Goal: Information Seeking & Learning: Learn about a topic

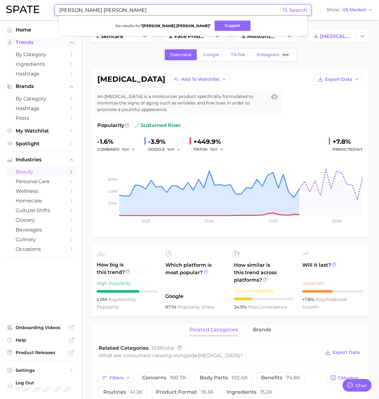
scroll to position [1024, 0]
click at [104, 49] on div "Overview Google TikTok Instagram Beta" at bounding box center [230, 54] width 278 height 13
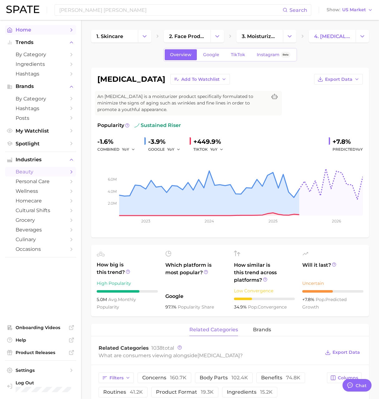
click at [34, 34] on link "Home" at bounding box center [40, 30] width 71 height 10
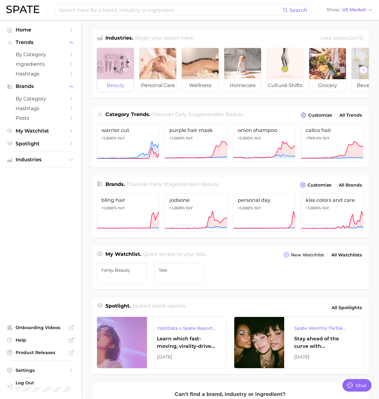
click at [107, 57] on div at bounding box center [115, 63] width 37 height 31
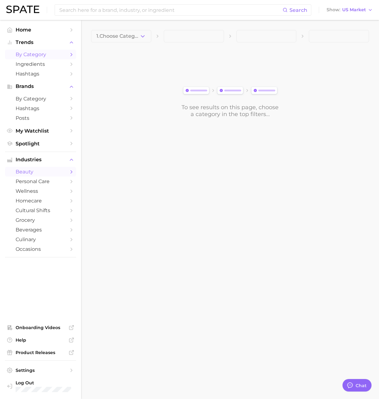
click at [53, 54] on span "by Category" at bounding box center [41, 55] width 50 height 6
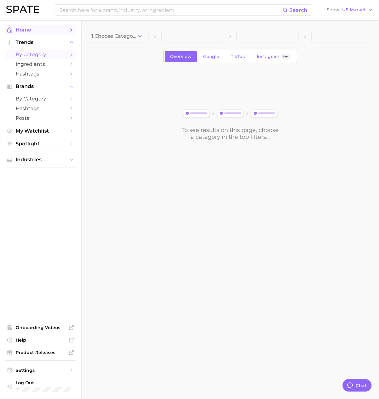
click at [47, 32] on span "Home" at bounding box center [41, 30] width 50 height 6
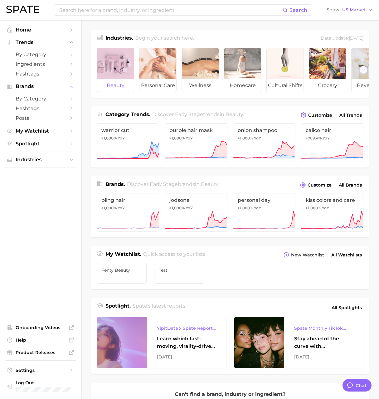
click at [115, 62] on div at bounding box center [115, 63] width 37 height 31
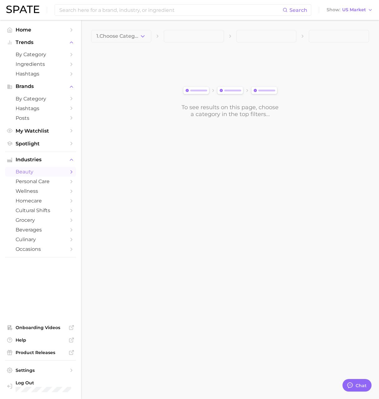
click at [114, 40] on button "1. Choose Category" at bounding box center [121, 36] width 60 height 12
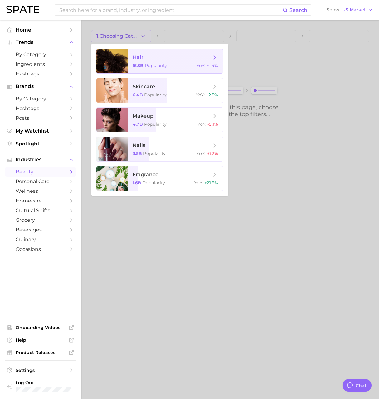
click at [139, 59] on span "hair" at bounding box center [138, 57] width 11 height 6
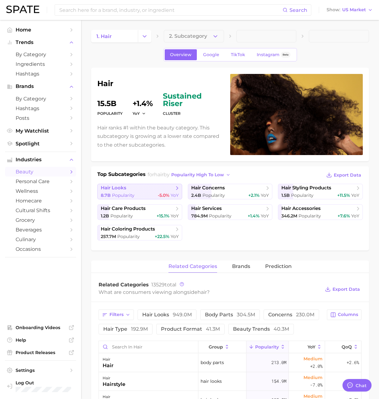
click at [162, 190] on span "hair looks" at bounding box center [137, 188] width 73 height 6
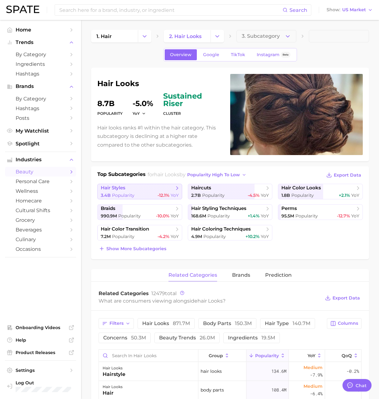
click at [128, 189] on span "hair styles" at bounding box center [137, 188] width 73 height 6
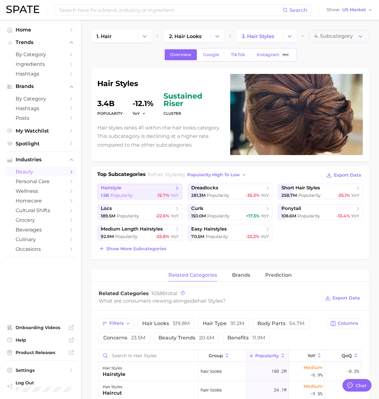
click at [133, 188] on span "hairstyle" at bounding box center [137, 188] width 73 height 6
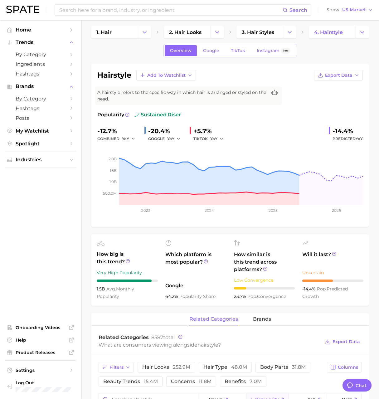
scroll to position [4, 0]
click at [211, 51] on span "Google" at bounding box center [211, 50] width 16 height 5
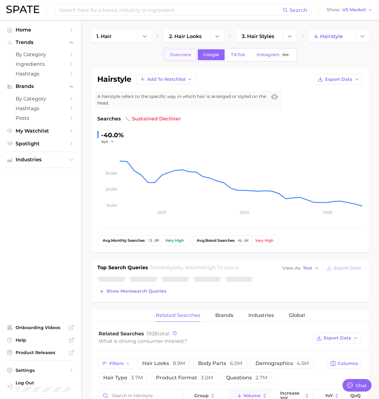
click at [182, 53] on span "Overview" at bounding box center [181, 54] width 22 height 5
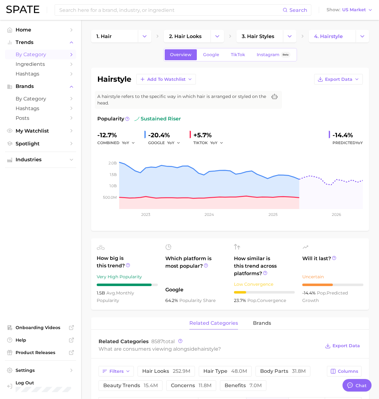
click at [42, 53] on span "by Category" at bounding box center [41, 55] width 50 height 6
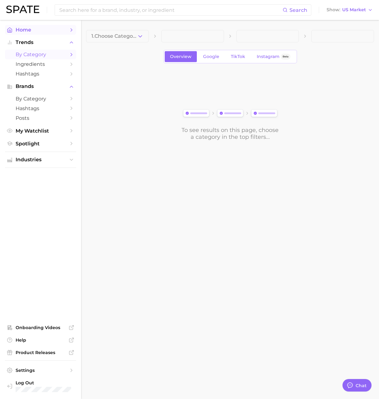
click at [35, 28] on span "Home" at bounding box center [41, 30] width 50 height 6
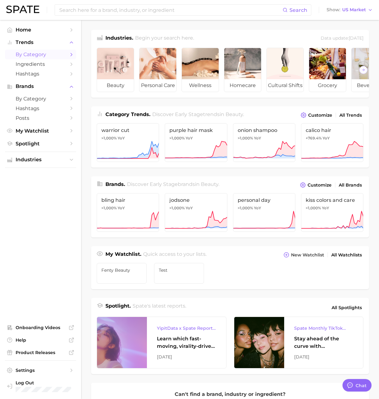
click at [36, 54] on span "by Category" at bounding box center [41, 55] width 50 height 6
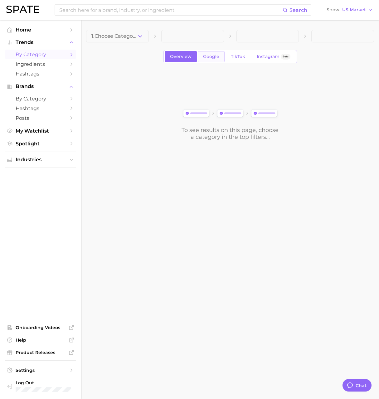
click at [212, 57] on span "Google" at bounding box center [211, 56] width 16 height 5
click at [139, 36] on polyline "button" at bounding box center [140, 36] width 3 height 2
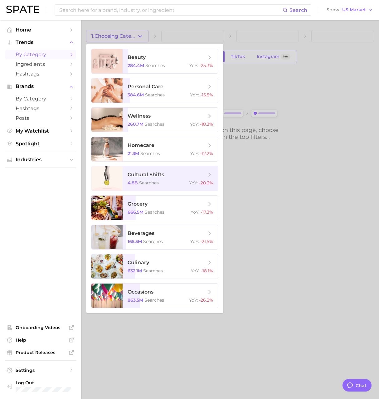
drag, startPoint x: 244, startPoint y: 78, endPoint x: 247, endPoint y: 63, distance: 15.0
click at [245, 74] on div at bounding box center [189, 199] width 379 height 399
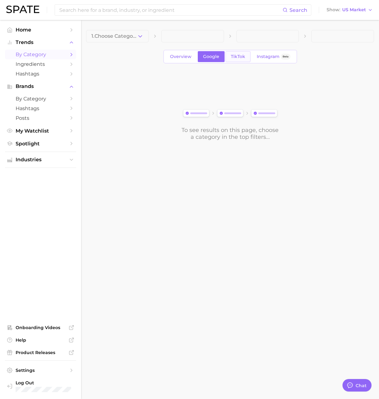
click at [245, 56] on link "TikTok" at bounding box center [238, 56] width 25 height 11
click at [144, 37] on button "1. Choose Category" at bounding box center [117, 36] width 63 height 12
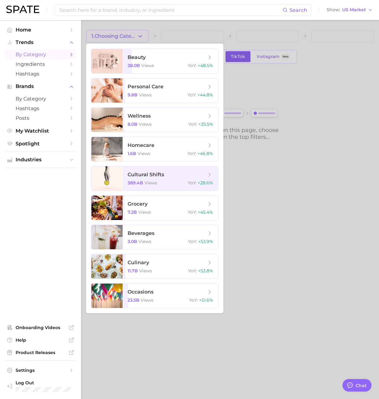
click at [266, 58] on div at bounding box center [189, 199] width 379 height 399
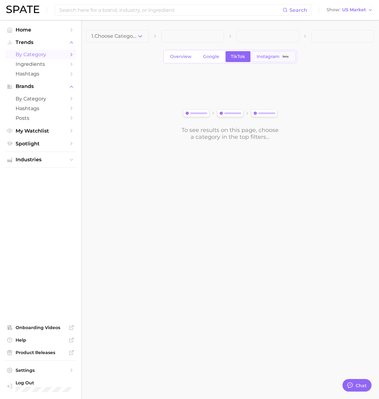
click at [268, 58] on span "Instagram" at bounding box center [268, 56] width 23 height 5
click at [143, 39] on icon "button" at bounding box center [140, 36] width 7 height 7
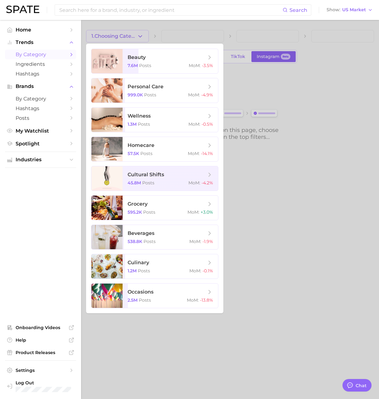
drag, startPoint x: 168, startPoint y: 23, endPoint x: 185, endPoint y: 43, distance: 26.0
click at [168, 23] on div at bounding box center [189, 199] width 379 height 399
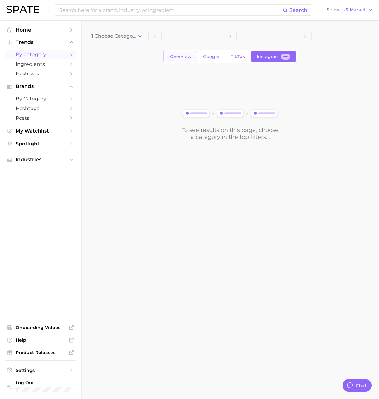
click at [187, 56] on span "Overview" at bounding box center [181, 56] width 22 height 5
drag, startPoint x: 142, startPoint y: 37, endPoint x: 143, endPoint y: 43, distance: 6.9
click at [143, 38] on icon "button" at bounding box center [140, 36] width 7 height 7
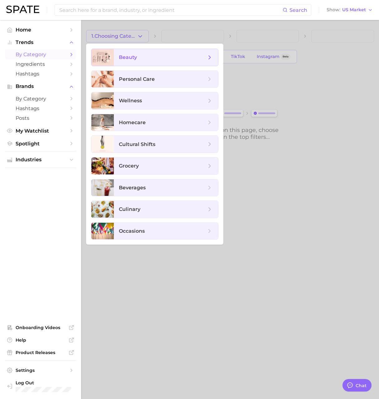
click at [142, 62] on span "beauty" at bounding box center [166, 57] width 104 height 17
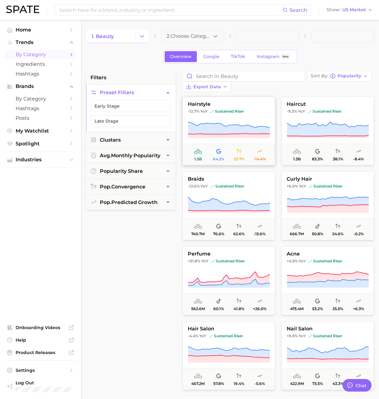
click at [231, 110] on button "hairstyle -12.7% YoY sustained riser 1.5b 64.2% 23.7% -14.4%" at bounding box center [229, 131] width 93 height 69
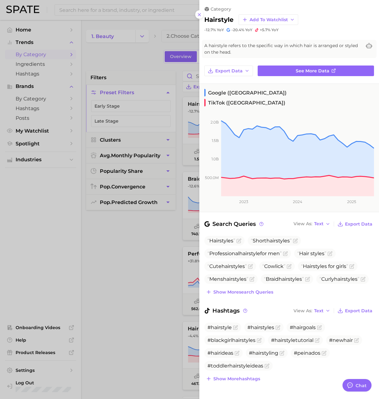
drag, startPoint x: 165, startPoint y: 60, endPoint x: 84, endPoint y: 57, distance: 80.3
click at [165, 60] on div at bounding box center [189, 199] width 379 height 399
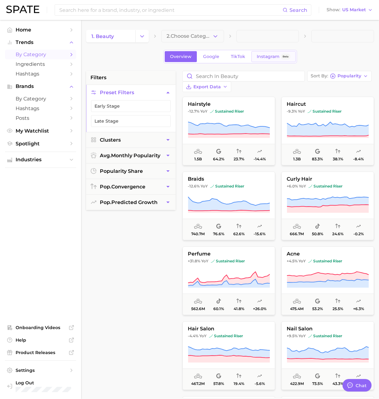
click at [267, 56] on span "Instagram" at bounding box center [268, 56] width 23 height 5
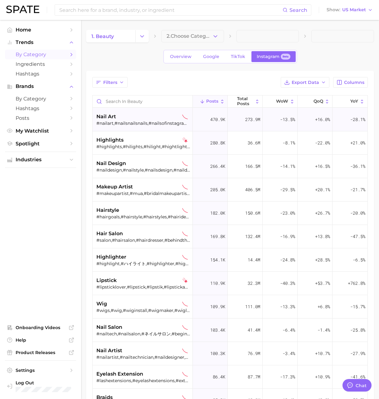
click at [153, 122] on div "#nailart,#nailsnailsnails,#nailsofinstagram,#nailsart,#nails💅,#nailsdesign,#nai…" at bounding box center [144, 124] width 94 height 6
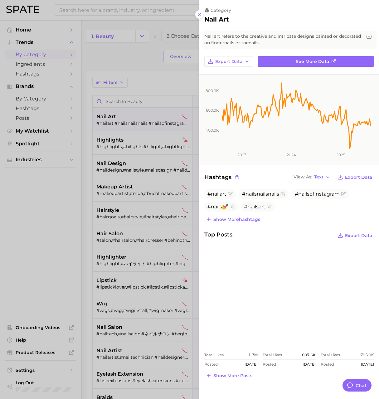
click at [85, 62] on div at bounding box center [189, 199] width 379 height 399
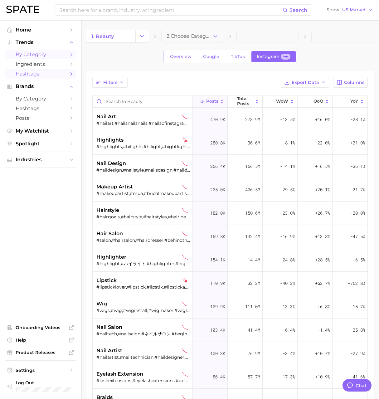
click at [48, 74] on span "Hashtags" at bounding box center [41, 74] width 50 height 6
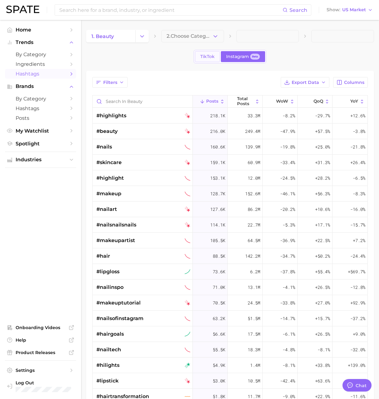
click at [196, 57] on link "TikTok" at bounding box center [207, 56] width 25 height 11
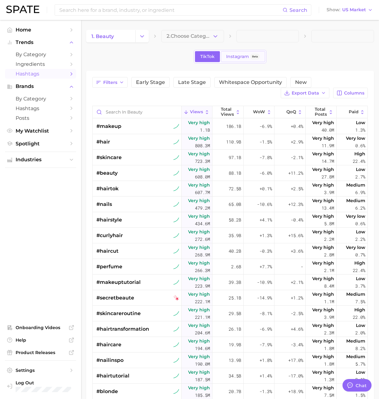
click at [225, 57] on link "Instagram Beta" at bounding box center [243, 56] width 44 height 11
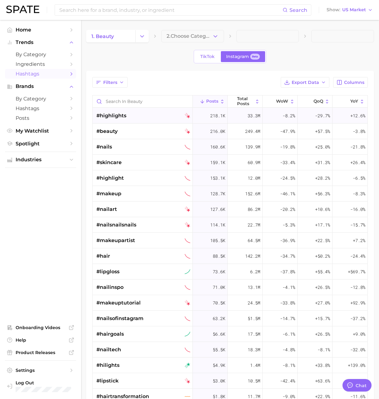
click at [132, 115] on div "#highlights" at bounding box center [144, 116] width 94 height 16
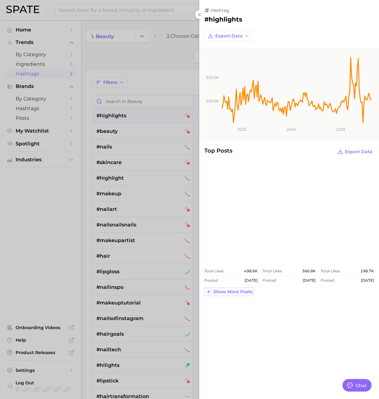
click at [225, 292] on span "Show more posts" at bounding box center [233, 292] width 39 height 5
drag, startPoint x: 146, startPoint y: 64, endPoint x: 67, endPoint y: 61, distance: 78.4
click at [146, 64] on div at bounding box center [189, 199] width 379 height 399
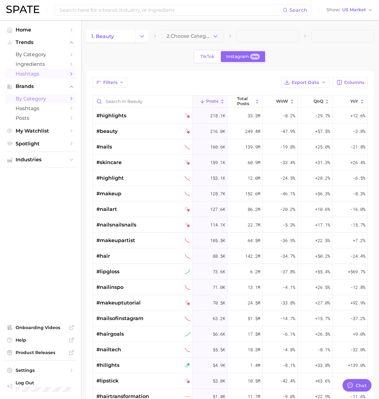
click at [38, 99] on span "by Category" at bounding box center [41, 99] width 50 height 6
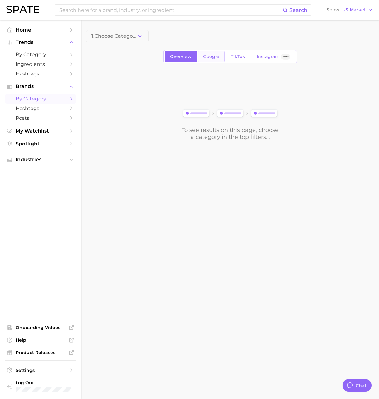
click at [208, 57] on span "Google" at bounding box center [211, 56] width 16 height 5
click at [143, 35] on icon "button" at bounding box center [140, 36] width 7 height 7
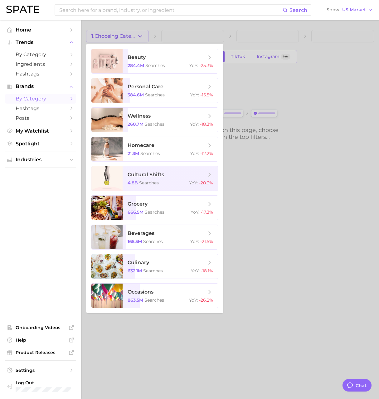
drag, startPoint x: 198, startPoint y: 34, endPoint x: 200, endPoint y: 37, distance: 3.2
click at [199, 34] on div at bounding box center [189, 199] width 379 height 399
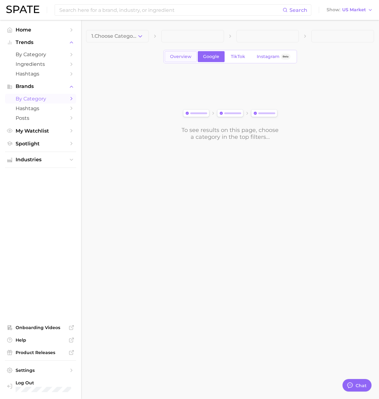
click at [188, 57] on span "Overview" at bounding box center [181, 56] width 22 height 5
click at [143, 37] on button "1. Choose Category" at bounding box center [117, 36] width 63 height 12
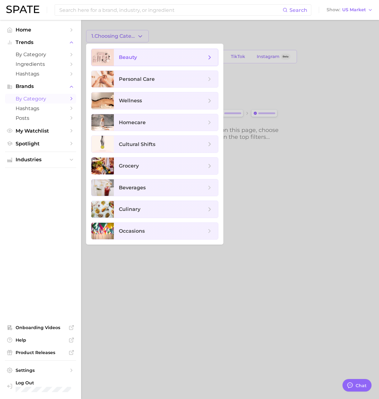
click at [140, 53] on span "beauty" at bounding box center [166, 57] width 104 height 17
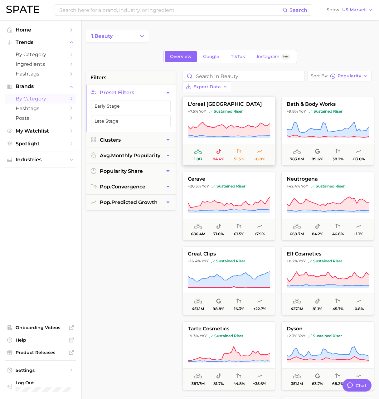
click at [229, 122] on icon at bounding box center [229, 130] width 82 height 17
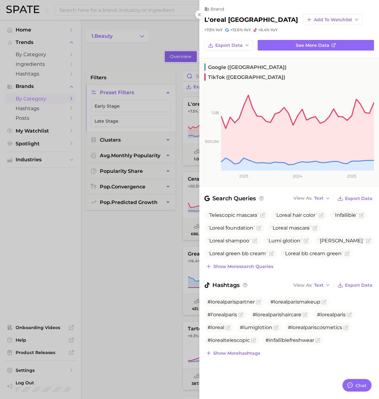
click at [161, 32] on div at bounding box center [189, 199] width 379 height 399
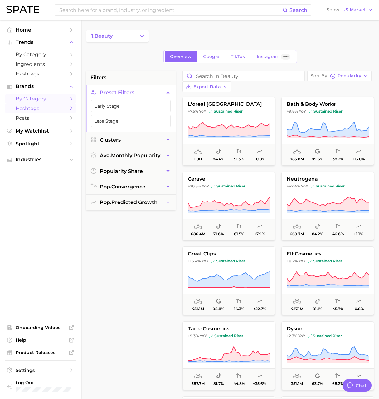
click at [41, 110] on span "Hashtags" at bounding box center [41, 109] width 50 height 6
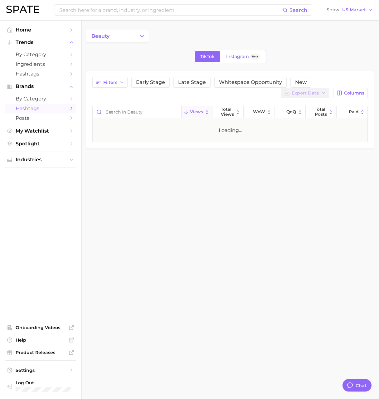
click at [32, 110] on span "Hashtags" at bounding box center [41, 109] width 50 height 6
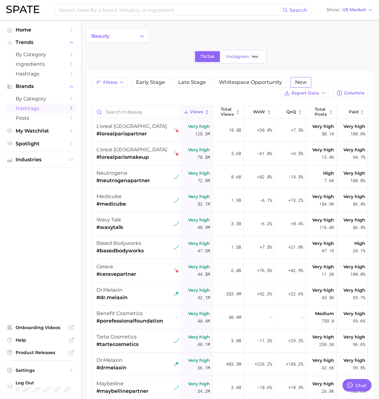
click at [295, 82] on span "New" at bounding box center [301, 82] width 12 height 5
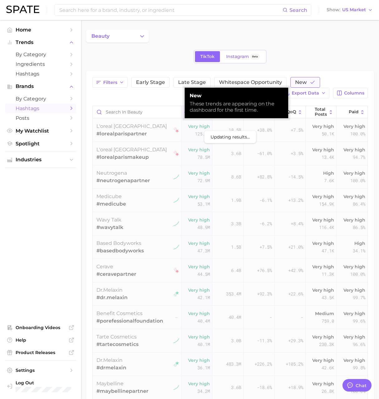
click at [297, 83] on span "New" at bounding box center [301, 82] width 12 height 5
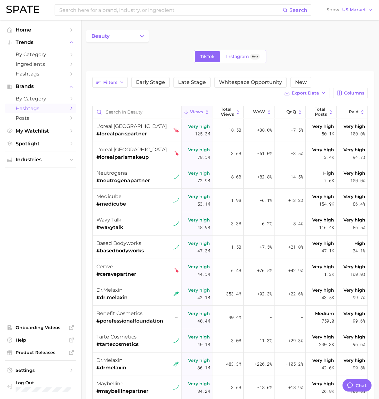
click at [298, 54] on div "TikTok Instagram Beta" at bounding box center [230, 56] width 288 height 13
click at [300, 79] on button "New" at bounding box center [301, 82] width 21 height 11
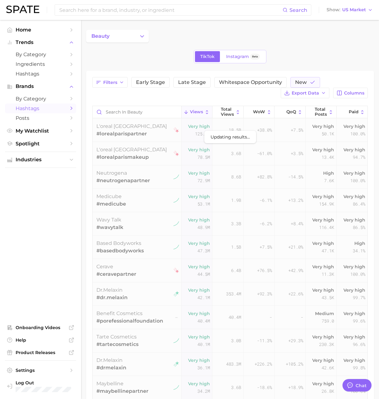
click at [50, 107] on span "Hashtags" at bounding box center [41, 109] width 50 height 6
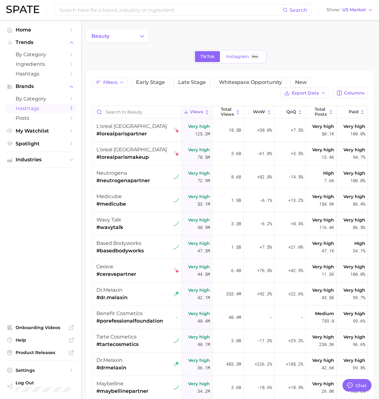
click at [279, 64] on div "beauty TikTok Instagram Beta Filters Early Stage Late Stage Whitespace Opportun…" at bounding box center [230, 271] width 288 height 482
click at [301, 83] on span "New" at bounding box center [301, 82] width 12 height 5
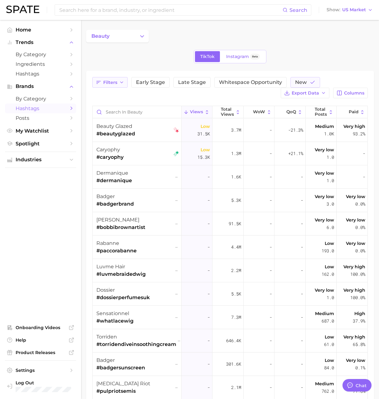
drag, startPoint x: 135, startPoint y: 93, endPoint x: 117, endPoint y: 87, distance: 19.1
click at [135, 93] on div "Filters Early Stage Late Stage Whitespace Opportunity New Export Data Columns" at bounding box center [230, 87] width 276 height 21
click at [132, 59] on div "TikTok Instagram Beta" at bounding box center [230, 56] width 288 height 13
drag, startPoint x: 136, startPoint y: 36, endPoint x: 137, endPoint y: 39, distance: 3.7
click at [136, 36] on button "beauty" at bounding box center [117, 36] width 63 height 12
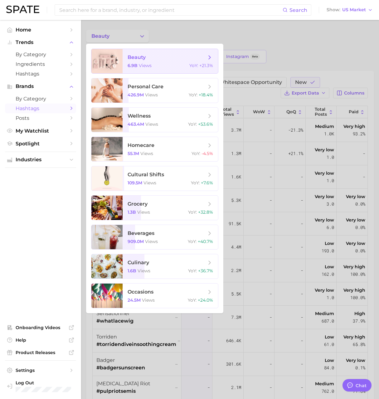
click at [150, 57] on span "beauty" at bounding box center [167, 57] width 79 height 7
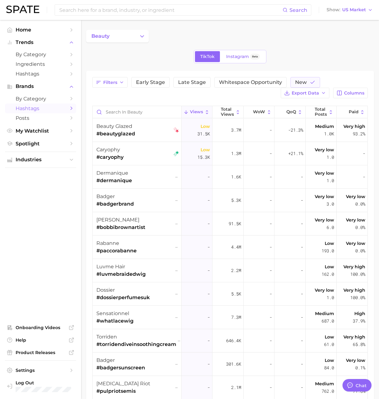
click at [237, 62] on div "TikTok Instagram Beta" at bounding box center [230, 56] width 73 height 13
click at [237, 59] on span "Instagram" at bounding box center [237, 56] width 23 height 5
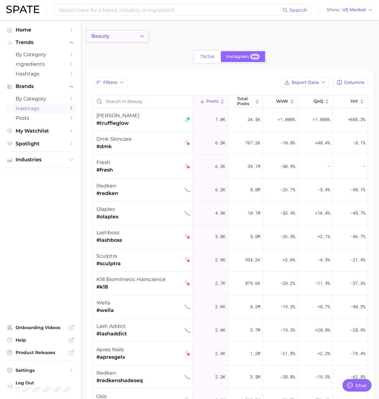
click at [131, 37] on button "beauty" at bounding box center [117, 36] width 63 height 12
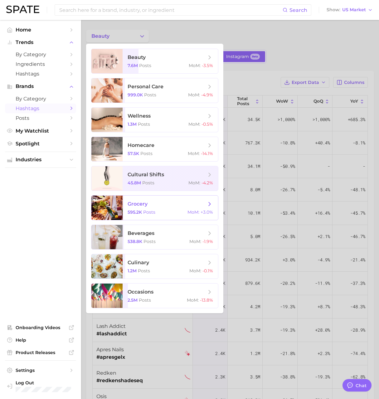
click at [149, 206] on span "grocery" at bounding box center [167, 204] width 79 height 7
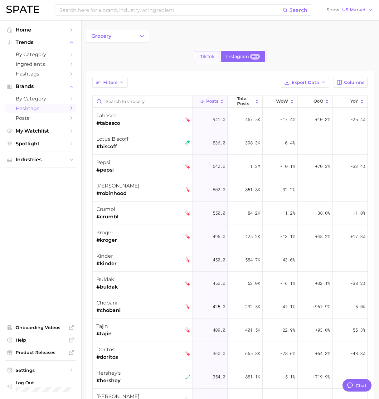
click at [205, 56] on span "TikTok" at bounding box center [208, 56] width 14 height 5
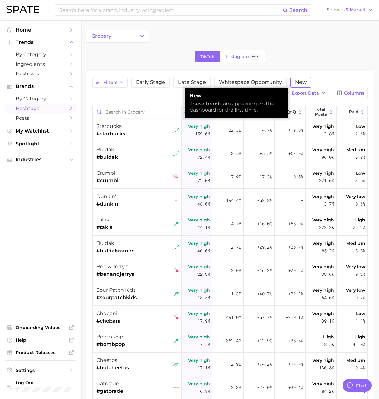
click at [296, 80] on span "New" at bounding box center [301, 82] width 12 height 5
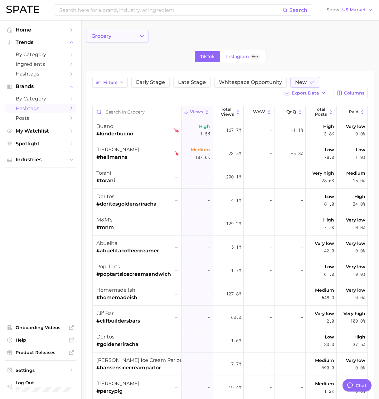
click at [117, 37] on button "grocery" at bounding box center [117, 36] width 63 height 12
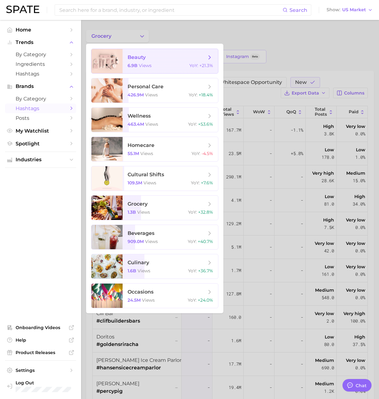
click at [134, 60] on span "beauty" at bounding box center [137, 57] width 18 height 6
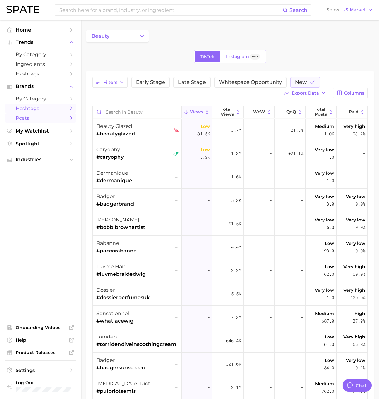
click at [52, 117] on span "Posts" at bounding box center [41, 118] width 50 height 6
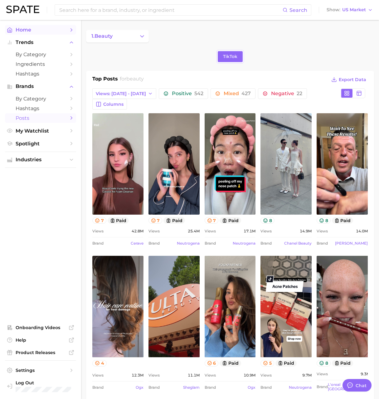
click at [37, 31] on span "Home" at bounding box center [41, 30] width 50 height 6
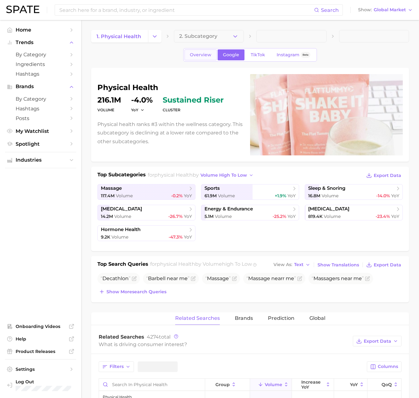
click at [202, 59] on link "Overview" at bounding box center [201, 54] width 32 height 11
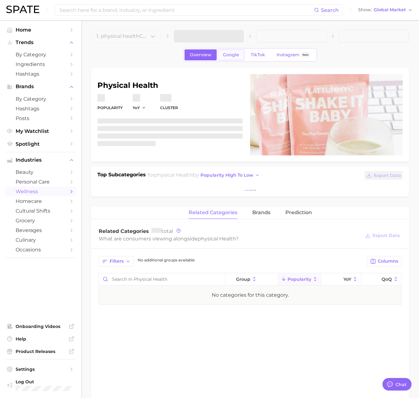
scroll to position [1024, 0]
click at [223, 52] on span "Google" at bounding box center [231, 54] width 16 height 5
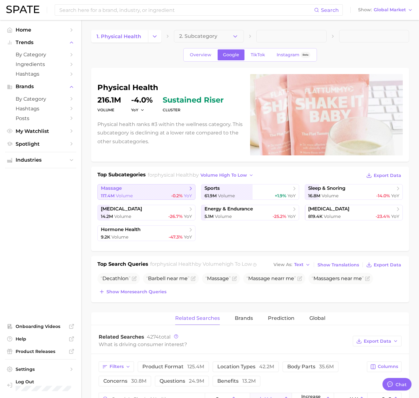
click at [145, 187] on span "massage" at bounding box center [144, 188] width 87 height 6
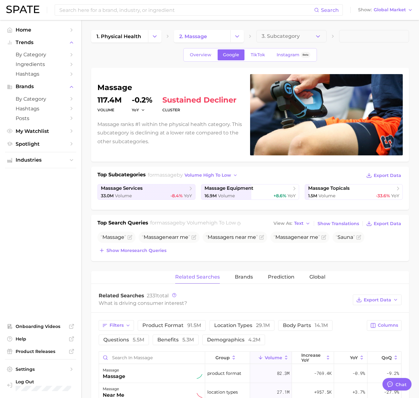
click at [143, 183] on div "Top Subcategories for massage by volume high to low Export Data massage service…" at bounding box center [249, 187] width 305 height 32
click at [142, 189] on span "massage services" at bounding box center [122, 188] width 42 height 6
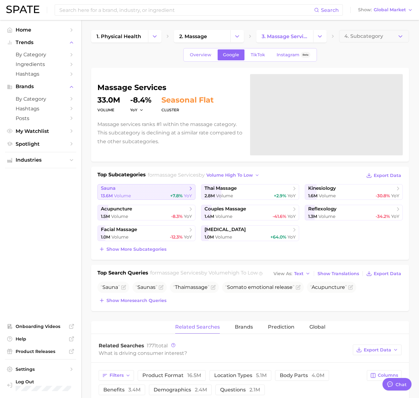
click at [147, 193] on div "13.6m Volume +7.8% YoY" at bounding box center [146, 196] width 91 height 6
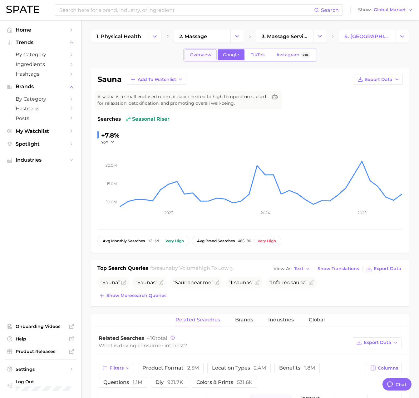
click at [201, 60] on link "Overview" at bounding box center [201, 54] width 32 height 11
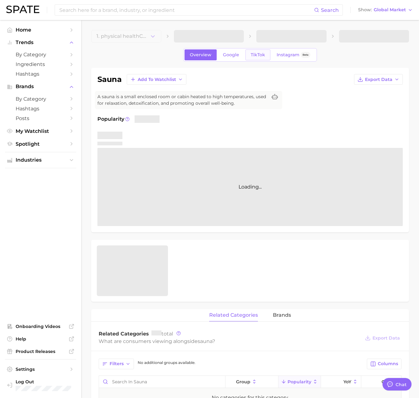
click at [258, 57] on span "TikTok" at bounding box center [258, 54] width 14 height 5
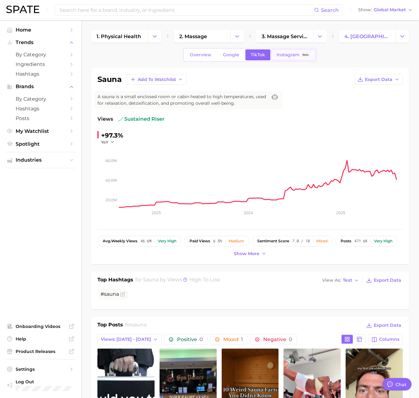
click at [289, 58] on link "Instagram Beta" at bounding box center [293, 54] width 44 height 11
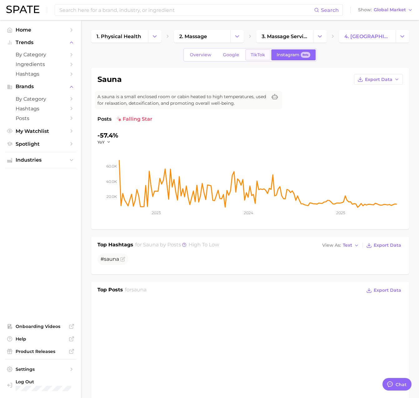
click at [259, 52] on span "TikTok" at bounding box center [258, 54] width 14 height 5
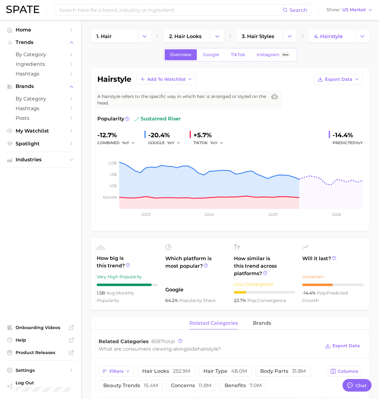
type textarea "x"
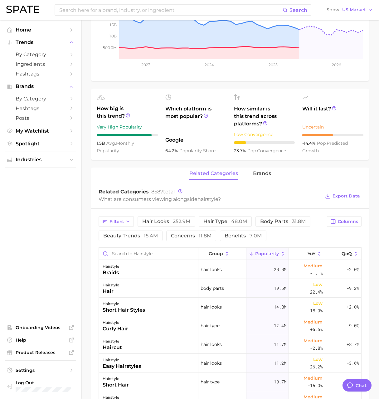
scroll to position [156, 0]
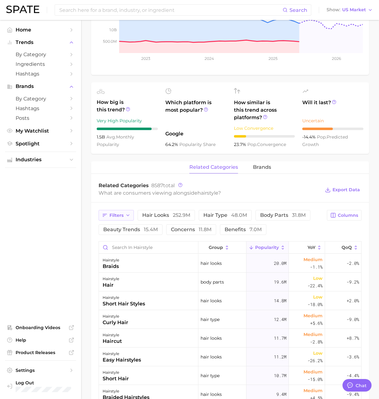
click at [123, 213] on button "Filters" at bounding box center [116, 215] width 35 height 11
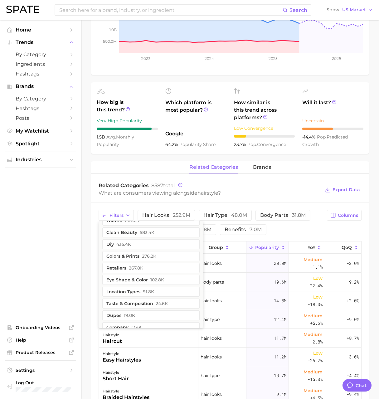
scroll to position [195, 0]
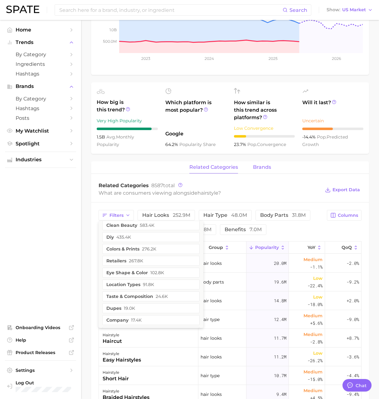
drag, startPoint x: 253, startPoint y: 165, endPoint x: 258, endPoint y: 166, distance: 5.7
click at [255, 166] on div "related categories brands" at bounding box center [230, 167] width 278 height 12
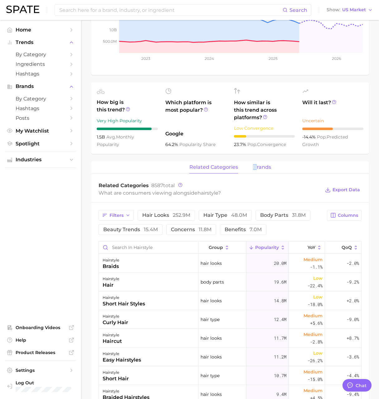
click at [258, 166] on span "brands" at bounding box center [262, 168] width 18 height 6
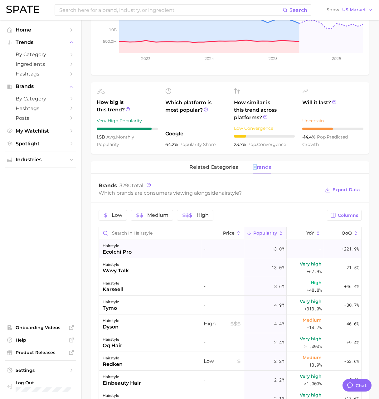
click at [133, 253] on div "hairstyle ecolchi pro" at bounding box center [150, 249] width 102 height 19
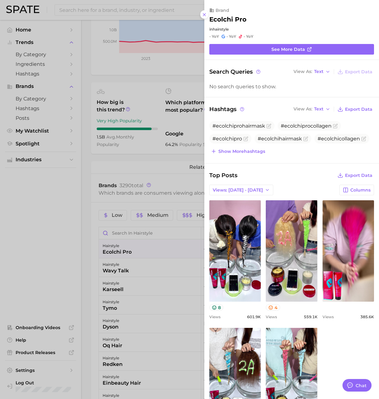
scroll to position [0, 0]
click at [33, 214] on div at bounding box center [189, 199] width 379 height 399
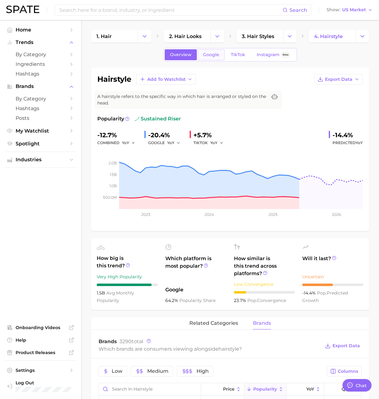
click at [207, 56] on span "Google" at bounding box center [211, 54] width 16 height 5
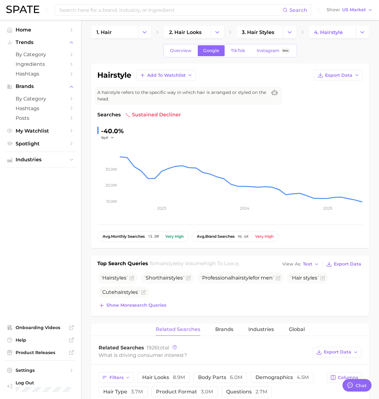
scroll to position [4, 0]
click at [150, 306] on span "Show more search queries" at bounding box center [137, 305] width 60 height 5
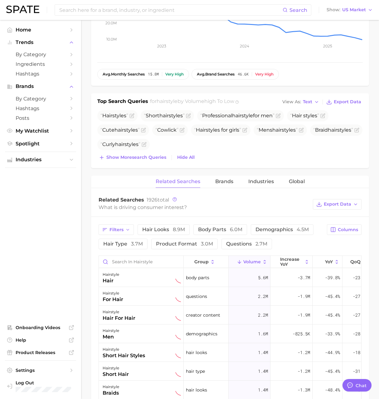
scroll to position [167, 0]
drag, startPoint x: 226, startPoint y: 176, endPoint x: 227, endPoint y: 180, distance: 4.1
click at [226, 176] on button "Brands" at bounding box center [225, 182] width 18 height 12
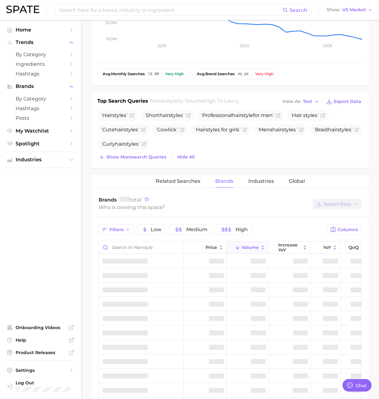
click at [227, 180] on span "Brands" at bounding box center [225, 182] width 18 height 6
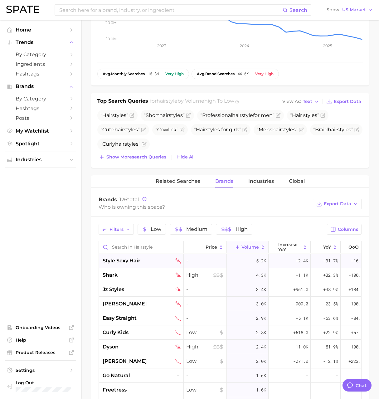
click at [142, 260] on div "style sexy hair" at bounding box center [142, 260] width 78 height 7
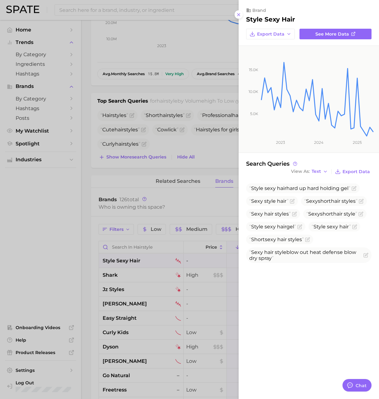
click at [215, 93] on div at bounding box center [189, 199] width 379 height 399
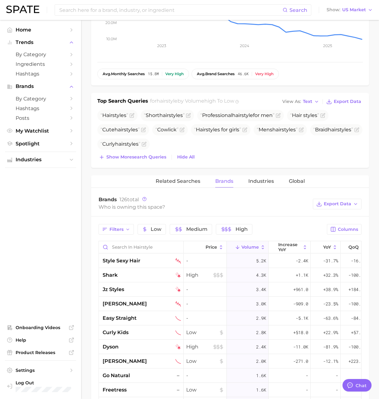
scroll to position [0, 0]
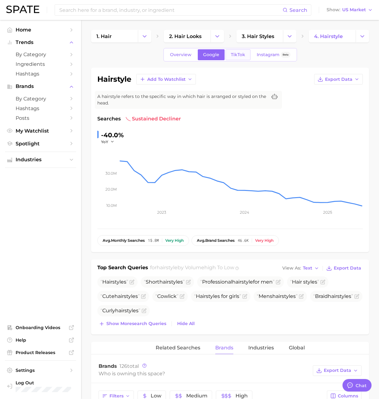
drag, startPoint x: 239, startPoint y: 63, endPoint x: 239, endPoint y: 57, distance: 5.9
click at [238, 54] on span "TikTok" at bounding box center [238, 54] width 14 height 5
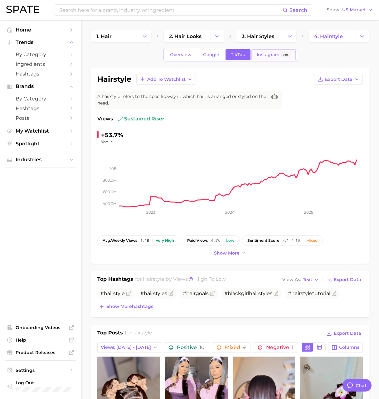
click at [265, 57] on link "Instagram Beta" at bounding box center [274, 54] width 44 height 11
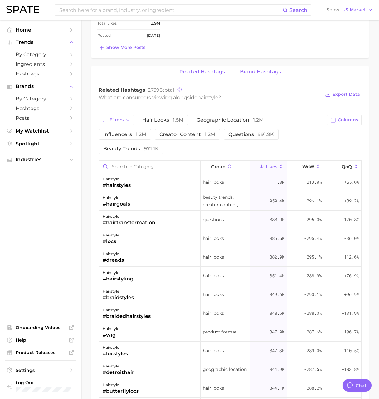
click at [250, 70] on span "Brand Hashtags" at bounding box center [260, 72] width 41 height 6
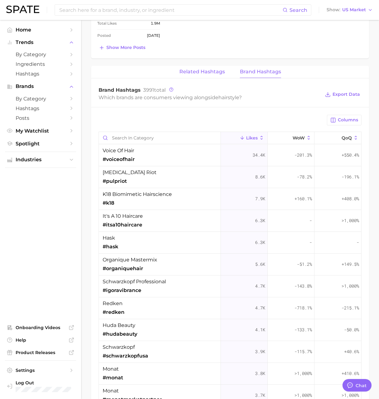
click at [204, 73] on span "Related Hashtags" at bounding box center [203, 72] width 46 height 6
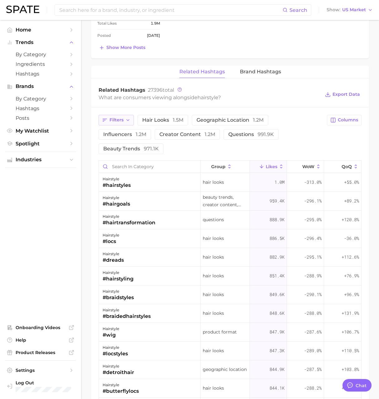
click at [119, 117] on span "Filters" at bounding box center [117, 119] width 14 height 5
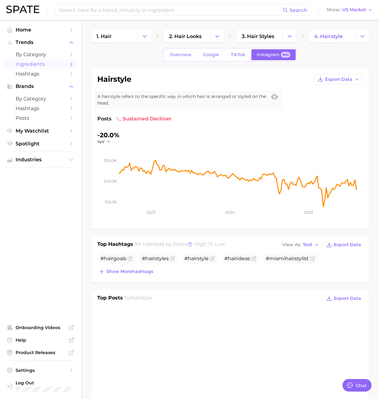
click at [42, 62] on span "Ingredients" at bounding box center [41, 64] width 50 height 6
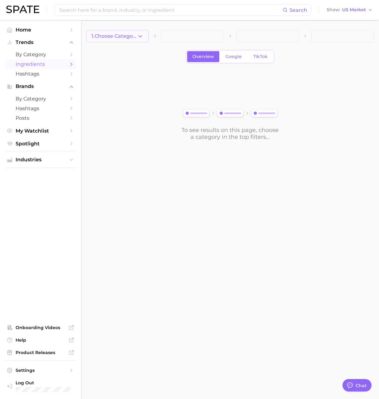
click at [136, 33] on span "1. Choose Category" at bounding box center [115, 36] width 46 height 6
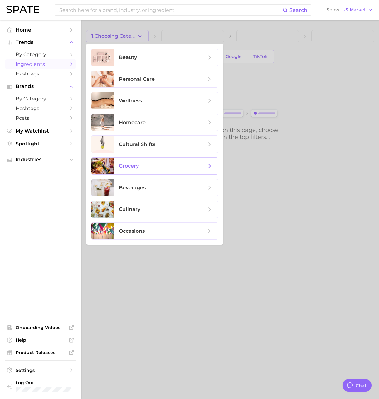
click at [139, 164] on span "grocery" at bounding box center [129, 166] width 20 height 6
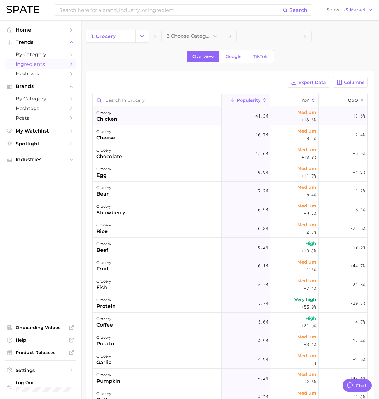
click at [127, 118] on div "grocery chicken" at bounding box center [157, 116] width 129 height 19
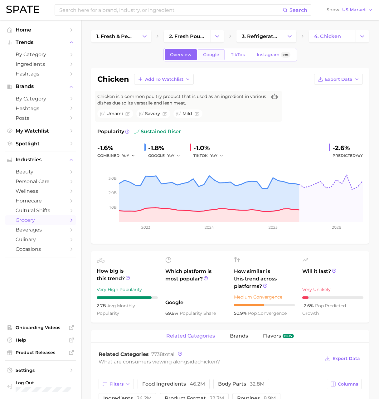
click at [207, 56] on span "Google" at bounding box center [211, 54] width 16 height 5
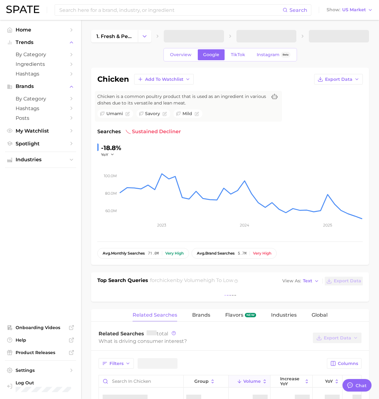
type textarea "x"
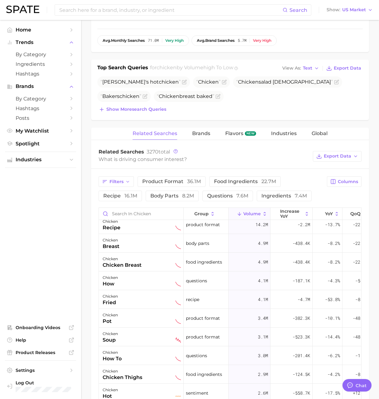
scroll to position [3, 0]
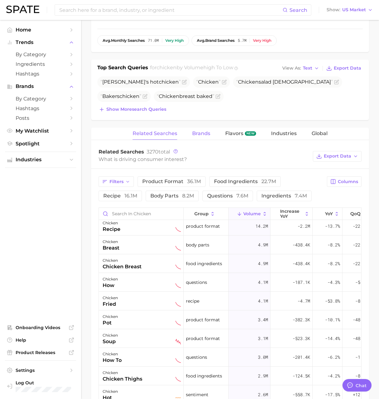
click at [196, 136] on span "Brands" at bounding box center [201, 134] width 18 height 6
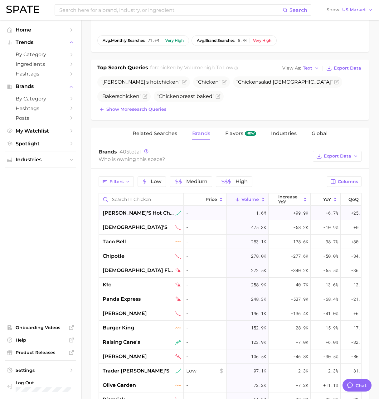
click at [118, 213] on span "dave's hot chicken" at bounding box center [139, 213] width 72 height 7
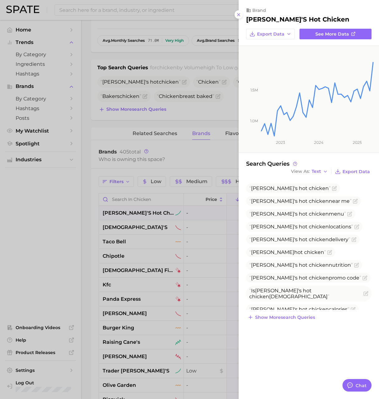
click at [186, 152] on div at bounding box center [189, 199] width 379 height 399
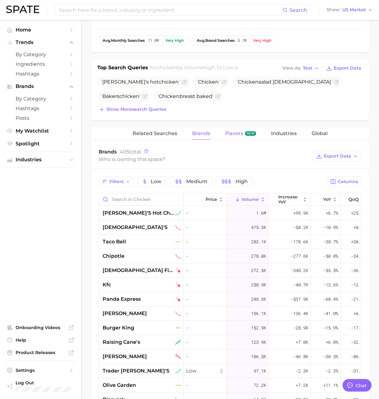
click at [230, 137] on button "Flavors new" at bounding box center [241, 134] width 31 height 12
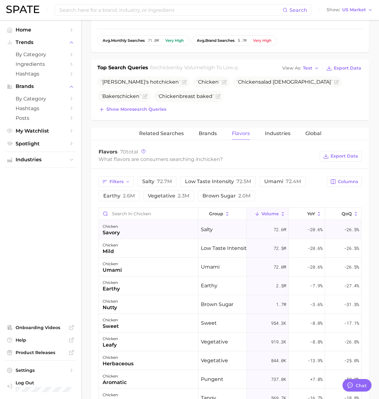
click at [142, 231] on div "chicken savory" at bounding box center [149, 230] width 100 height 19
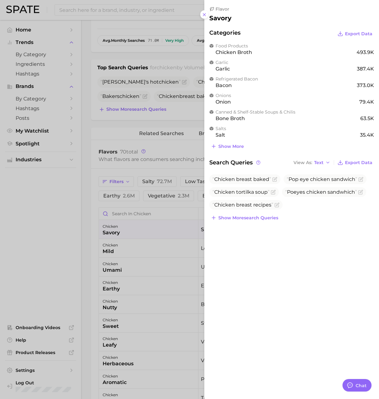
click at [164, 167] on div at bounding box center [189, 199] width 379 height 399
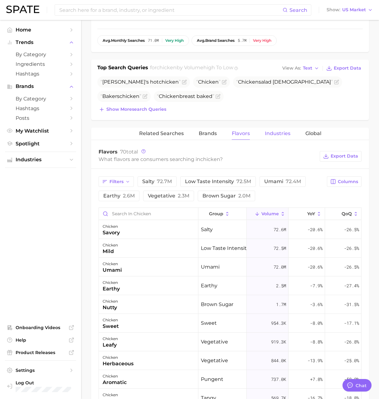
click at [273, 134] on span "Industries" at bounding box center [278, 134] width 26 height 6
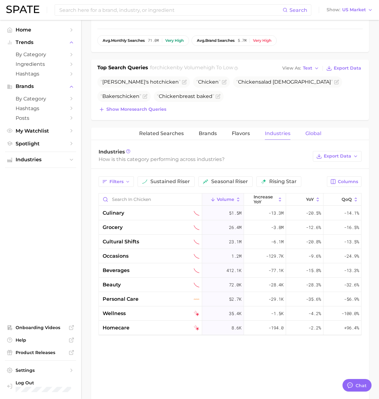
click at [315, 133] on span "Global" at bounding box center [314, 134] width 16 height 6
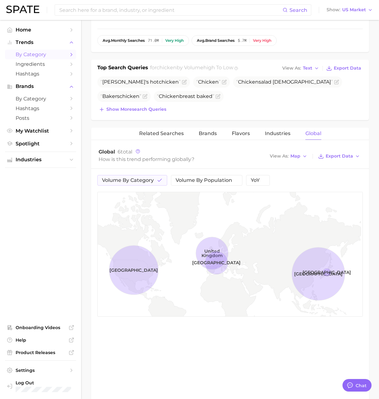
scroll to position [0, 0]
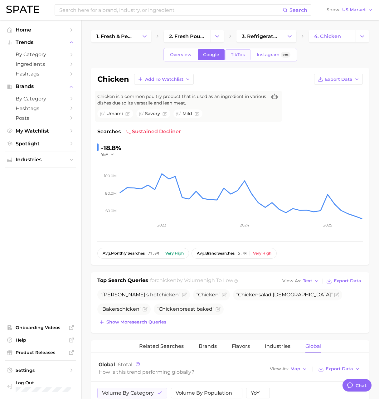
click at [237, 57] on span "TikTok" at bounding box center [238, 54] width 14 height 5
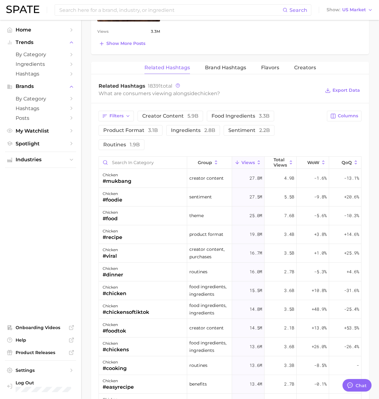
scroll to position [600, 0]
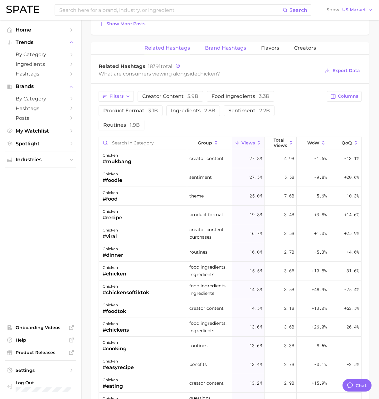
click at [219, 49] on span "Brand Hashtags" at bounding box center [225, 48] width 41 height 6
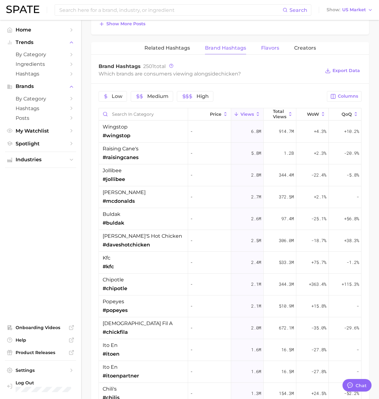
click at [264, 47] on span "Flavors" at bounding box center [270, 48] width 18 height 6
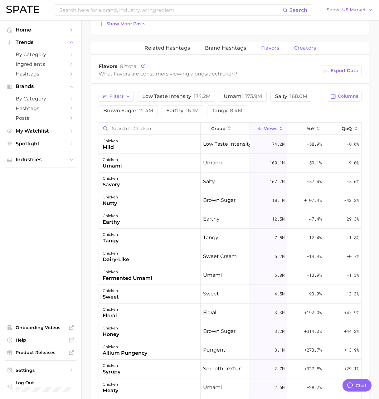
click at [302, 50] on span "Creators" at bounding box center [306, 48] width 22 height 6
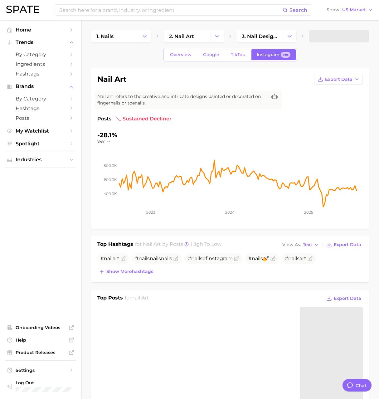
type textarea "x"
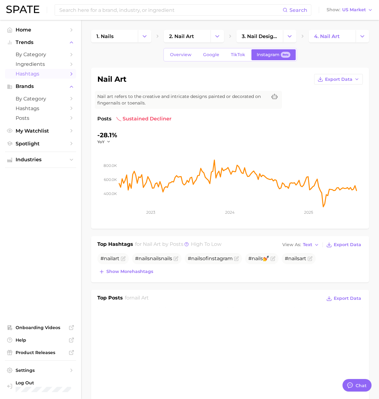
scroll to position [1024, 0]
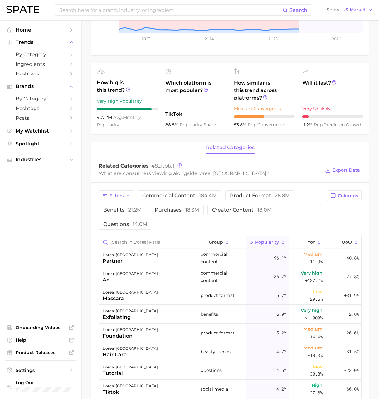
scroll to position [128, 0]
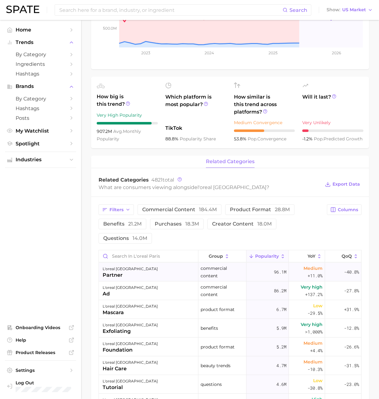
click at [153, 274] on div "l'oreal paris partner" at bounding box center [149, 272] width 100 height 19
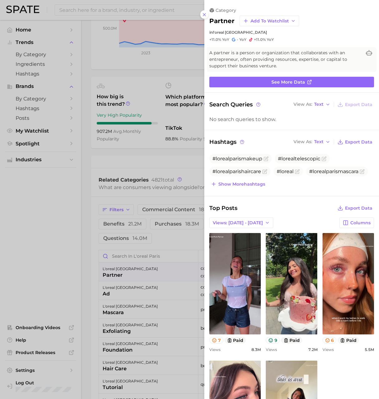
scroll to position [0, 0]
click at [172, 71] on div at bounding box center [189, 199] width 379 height 399
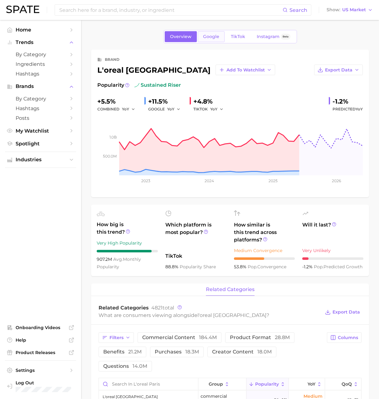
click at [213, 42] on link "Google" at bounding box center [211, 36] width 27 height 11
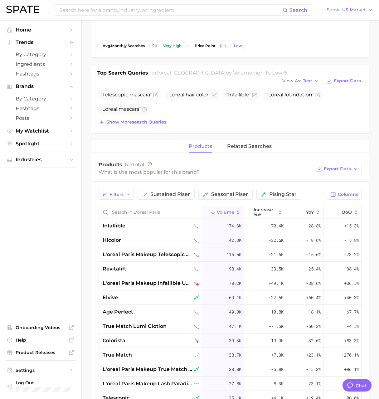
scroll to position [224, 0]
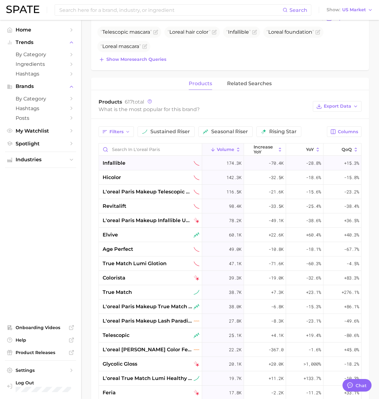
click at [151, 160] on div "infallible" at bounding box center [151, 163] width 97 height 7
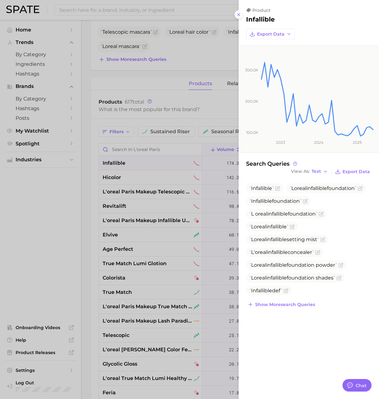
click at [84, 139] on div at bounding box center [189, 199] width 379 height 399
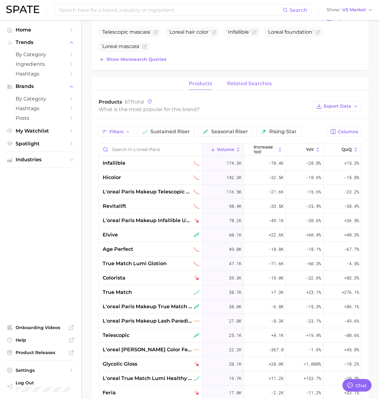
click at [235, 81] on span "related searches" at bounding box center [249, 84] width 45 height 6
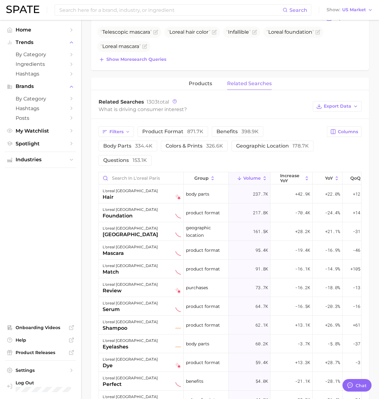
click at [244, 81] on span "related searches" at bounding box center [249, 84] width 45 height 6
click at [147, 187] on div "l'oreal paris hair" at bounding box center [142, 194] width 78 height 14
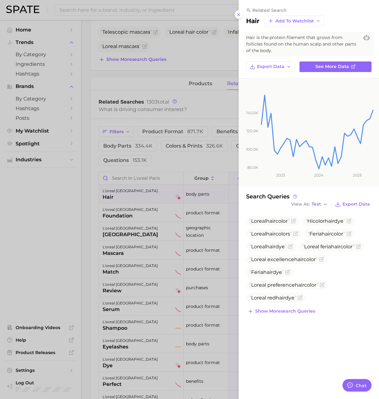
click at [171, 80] on div at bounding box center [189, 199] width 379 height 399
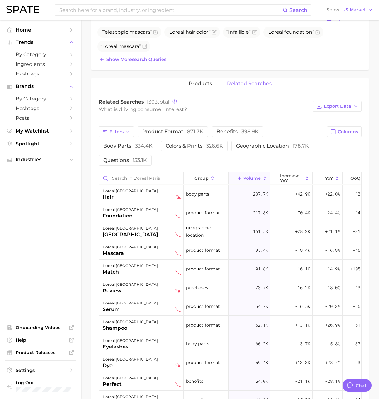
scroll to position [0, 0]
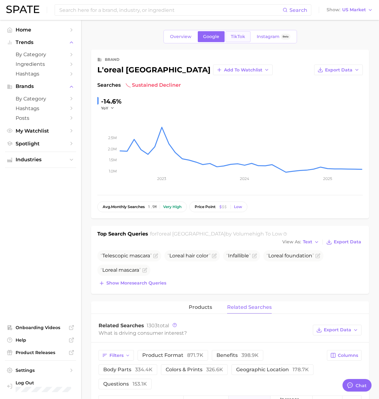
click at [231, 40] on link "TikTok" at bounding box center [238, 36] width 25 height 11
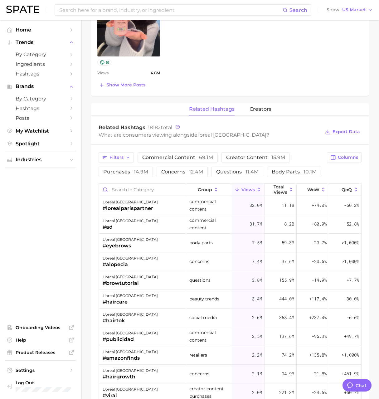
scroll to position [511, 0]
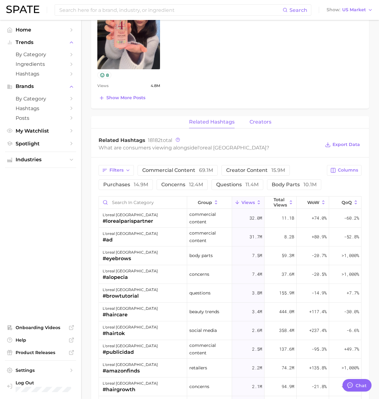
click at [262, 119] on span "creators" at bounding box center [261, 122] width 22 height 6
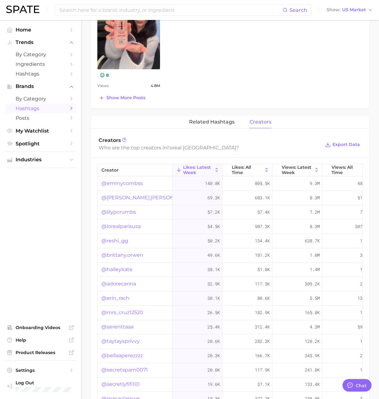
click at [49, 107] on span "Hashtags" at bounding box center [41, 109] width 50 height 6
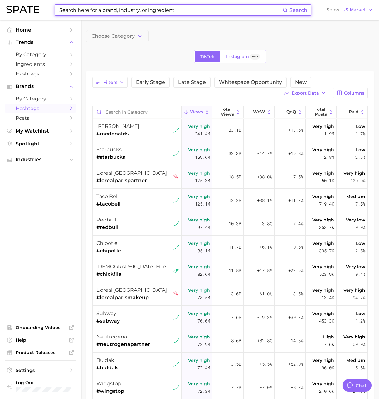
click at [101, 12] on input at bounding box center [171, 10] width 224 height 11
paste input "charli d'amelio"
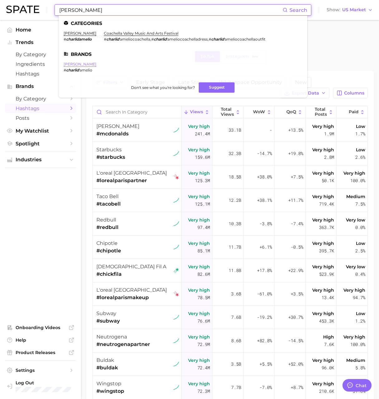
type input "charli d'amelio"
click at [87, 65] on link "charli d'amelio" at bounding box center [80, 64] width 33 height 5
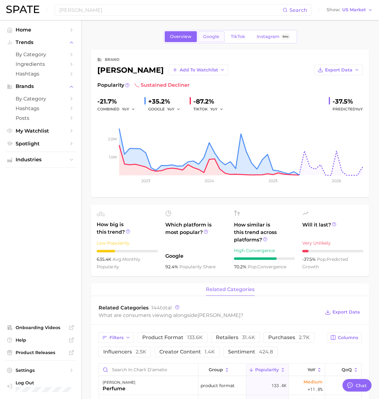
click at [216, 38] on span "Google" at bounding box center [211, 36] width 16 height 5
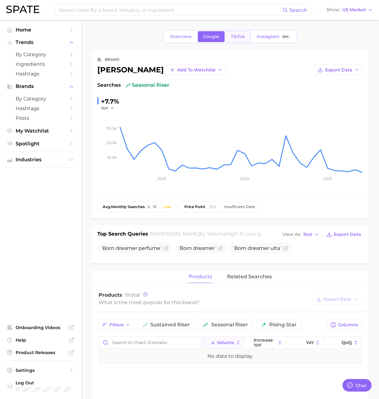
click at [245, 36] on link "TikTok" at bounding box center [238, 36] width 25 height 11
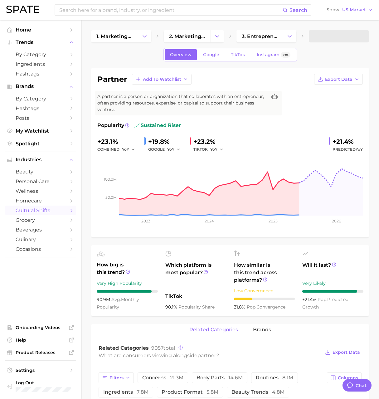
type textarea "x"
